Goal: Navigation & Orientation: Understand site structure

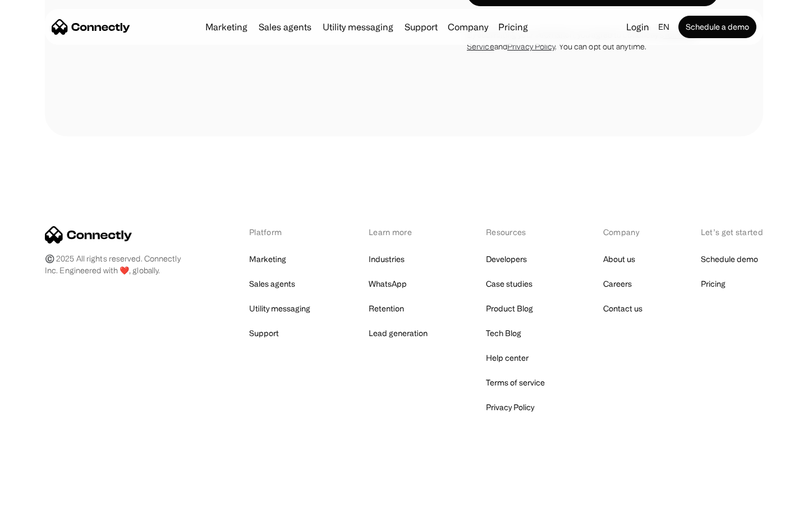
scroll to position [3993, 0]
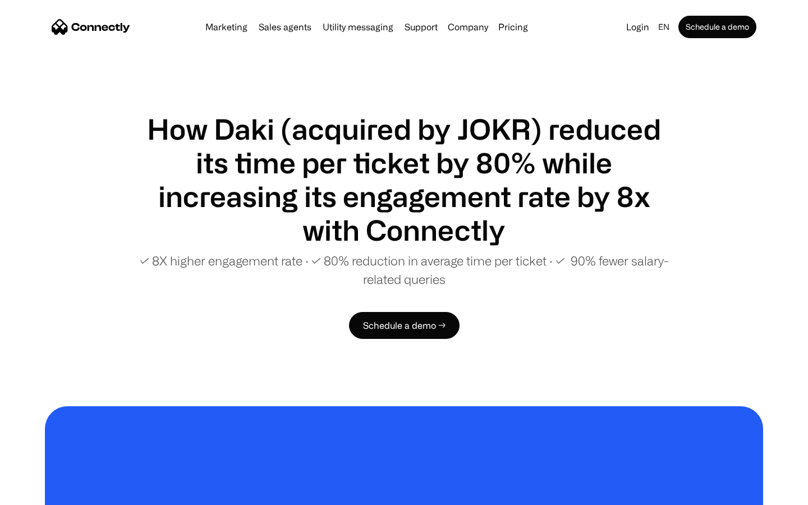
scroll to position [2167, 0]
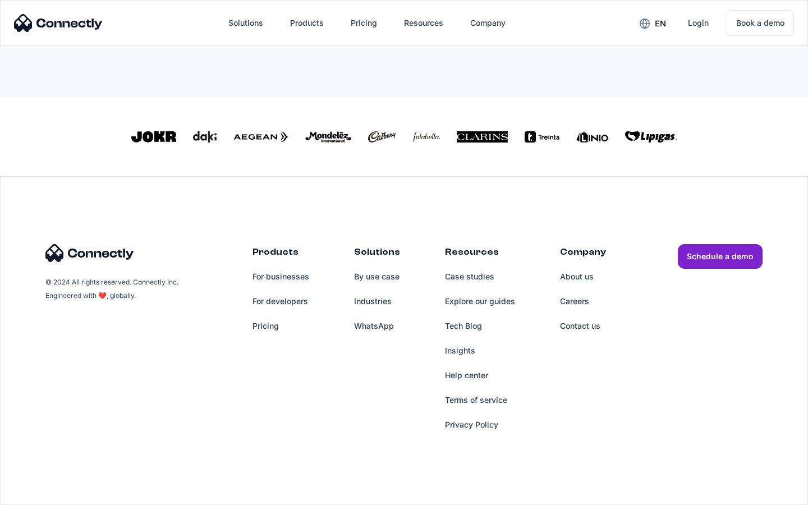
scroll to position [492, 0]
